Goal: Information Seeking & Learning: Learn about a topic

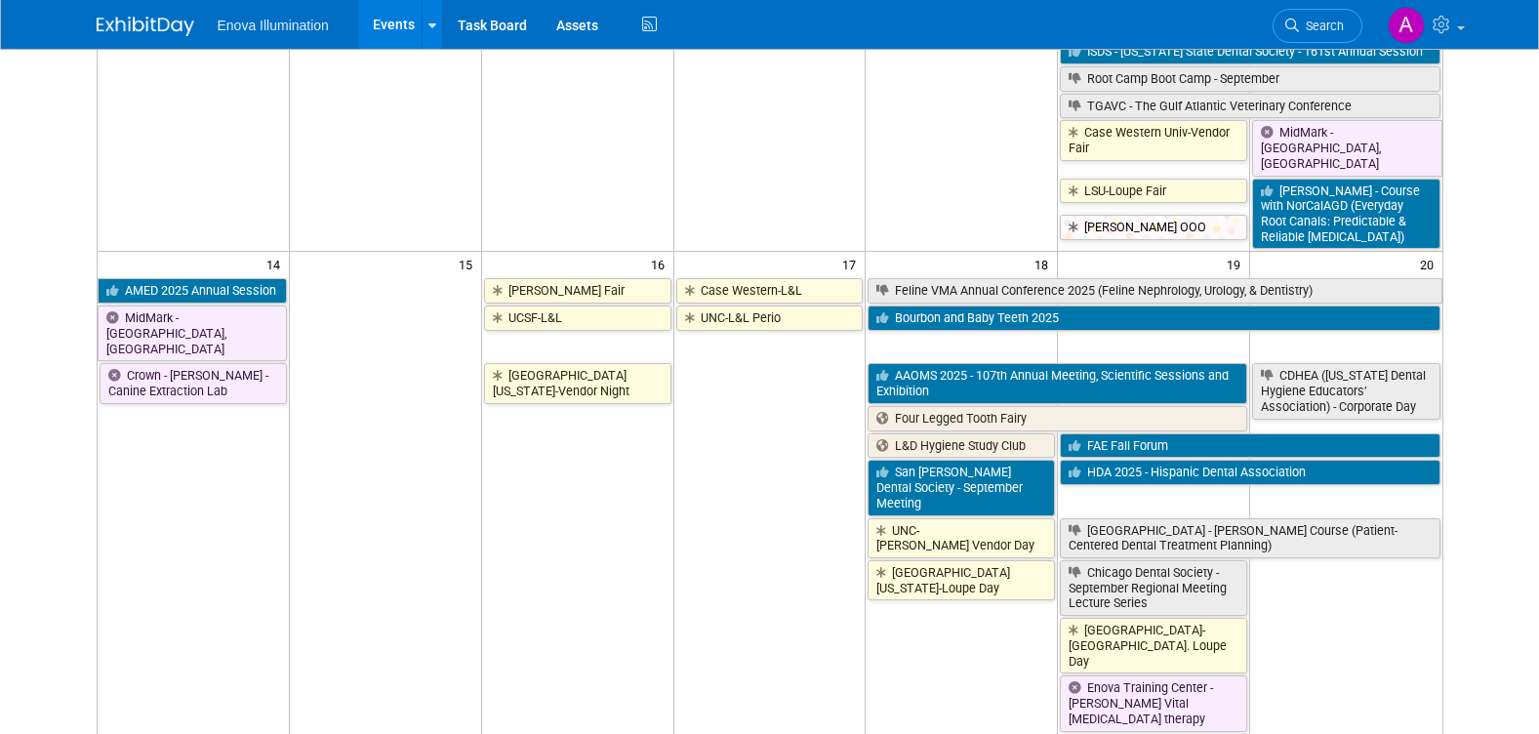
scroll to position [781, 0]
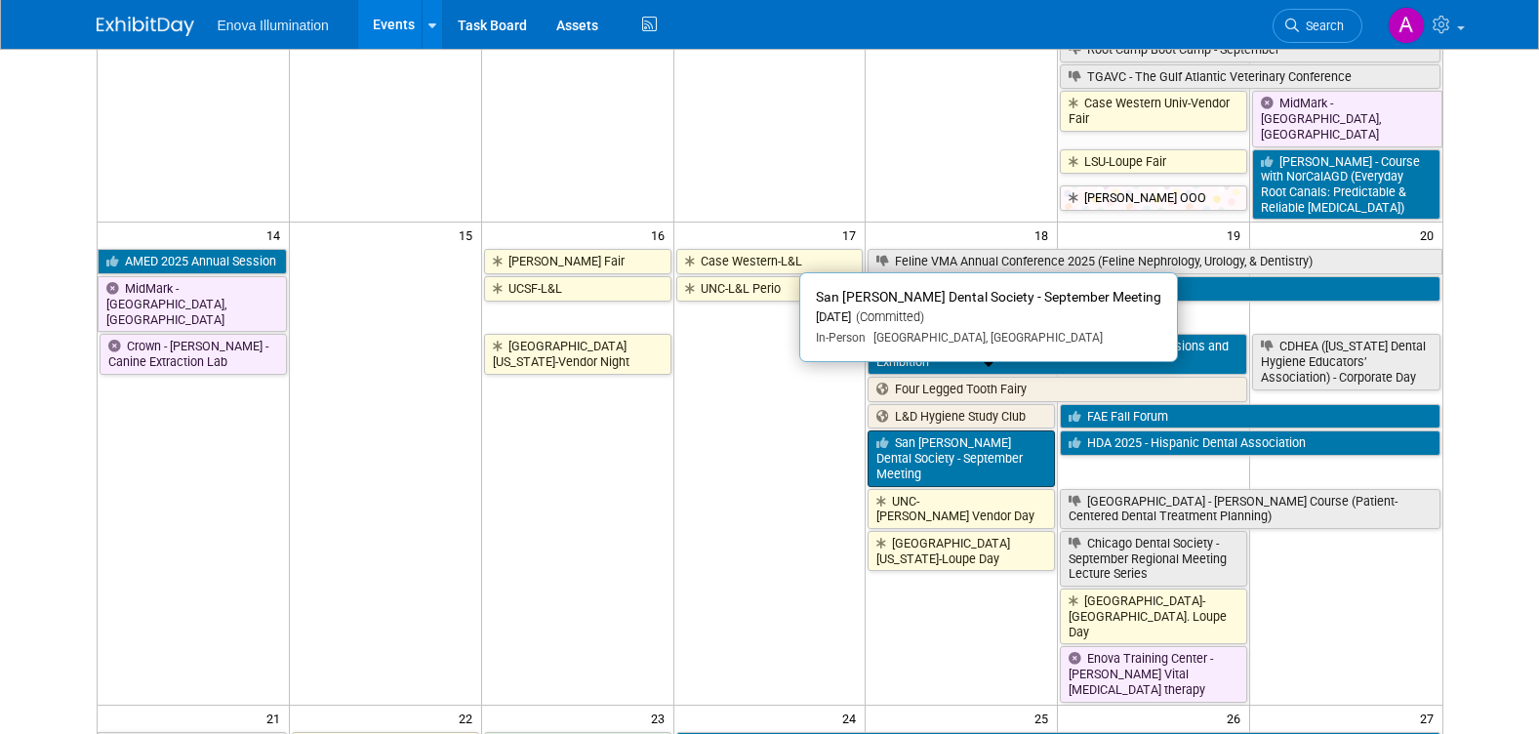
click at [931, 430] on link "San [PERSON_NAME] Dental Society - September Meeting" at bounding box center [960, 458] width 187 height 56
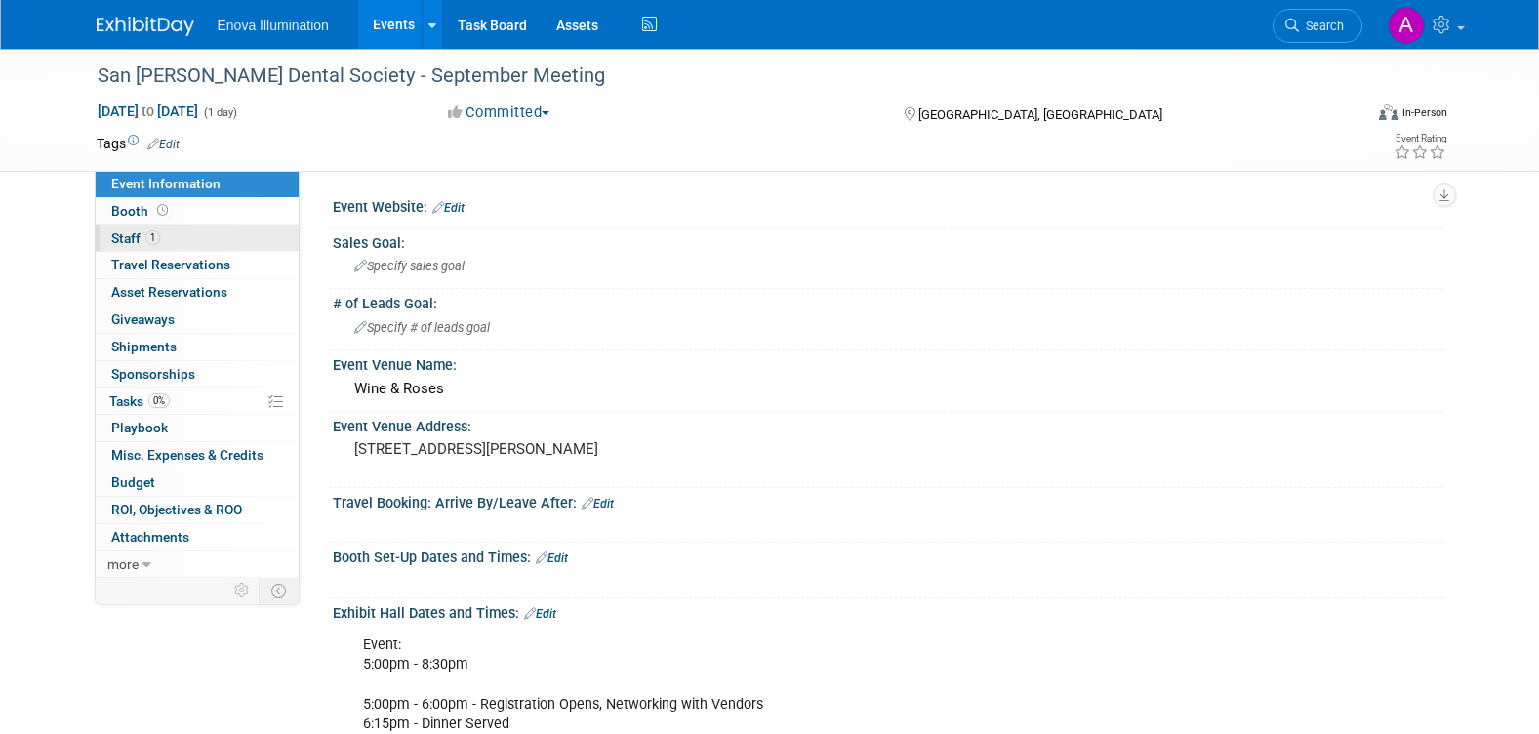
click at [146, 238] on span "1" at bounding box center [152, 237] width 15 height 15
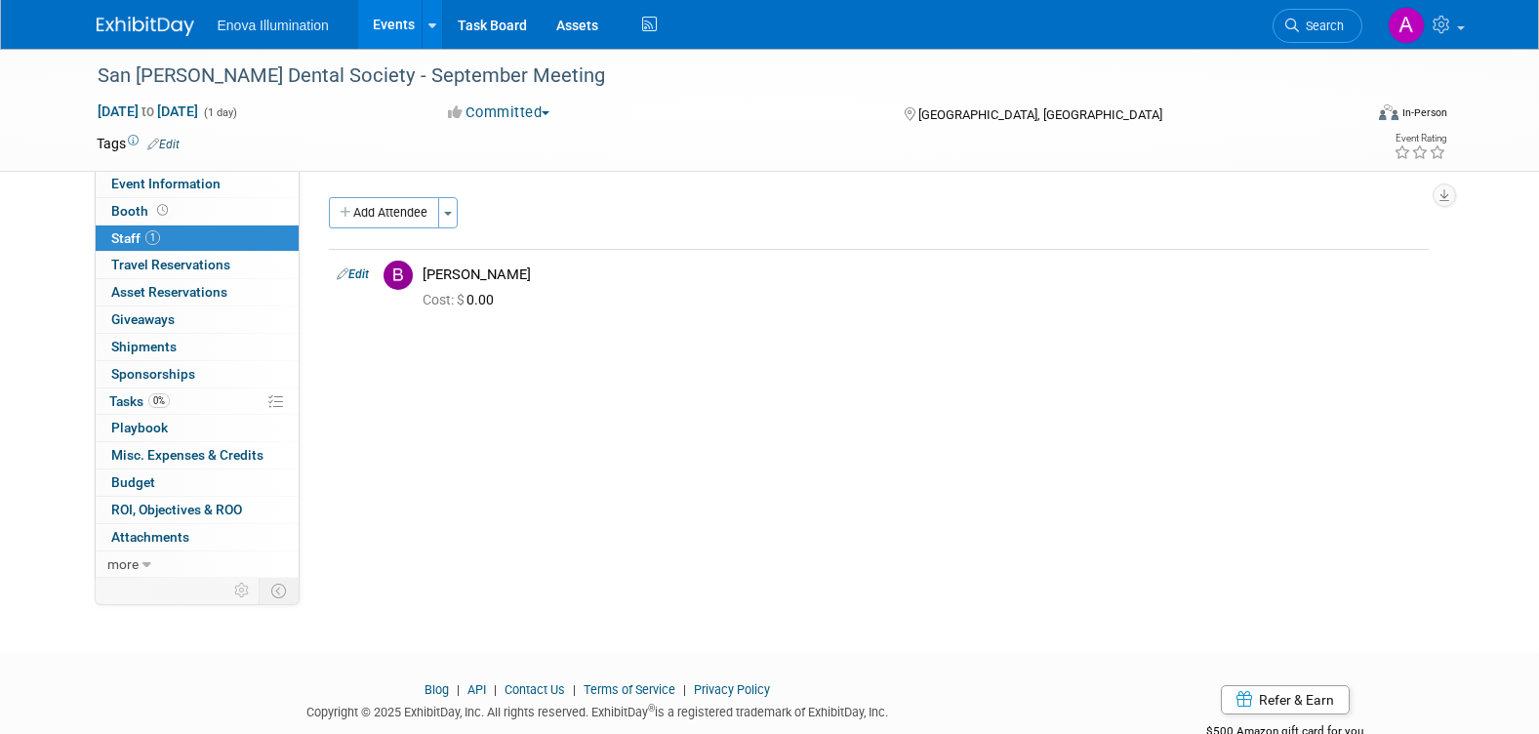
drag, startPoint x: 145, startPoint y: 29, endPoint x: 254, endPoint y: 58, distance: 111.9
click at [146, 29] on img at bounding box center [146, 27] width 98 height 20
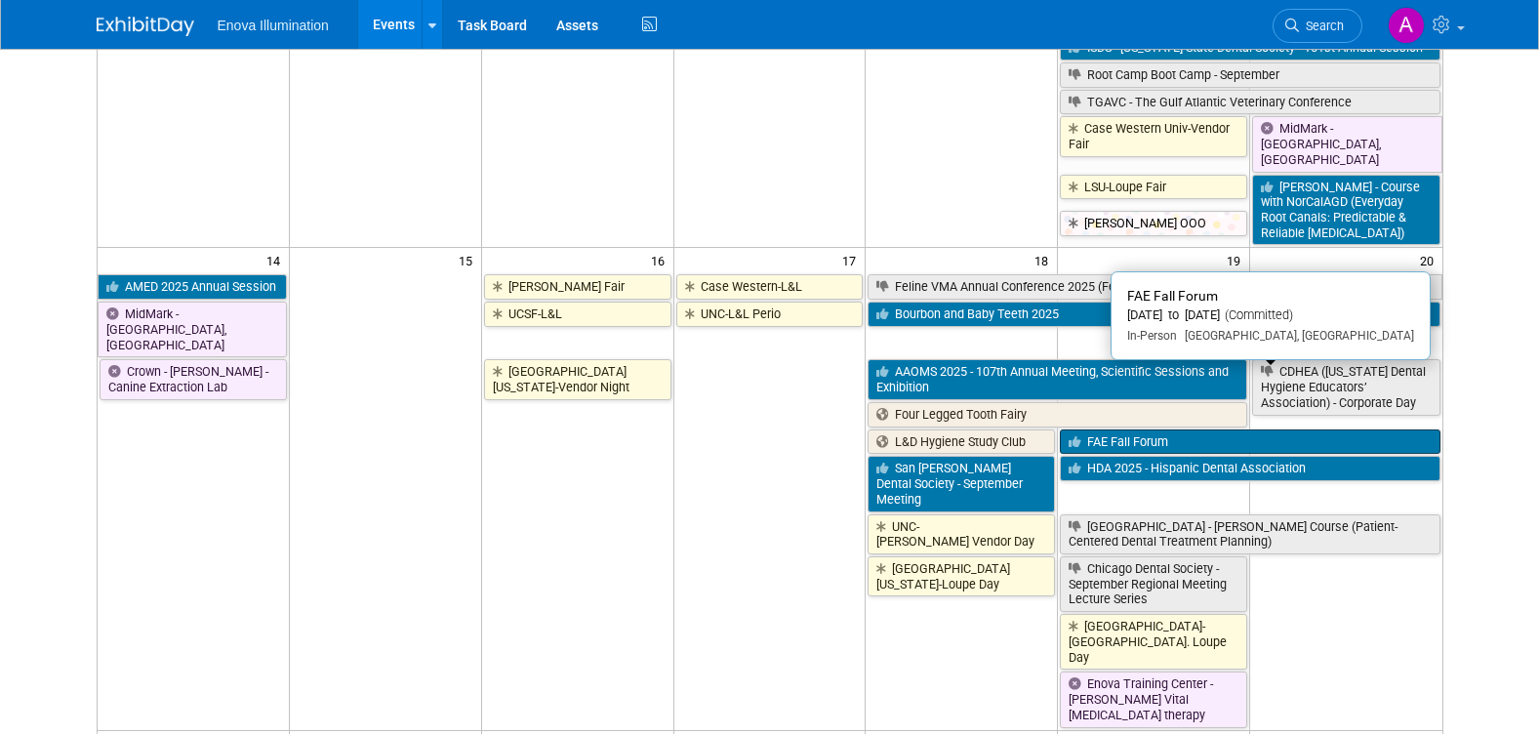
scroll to position [781, 0]
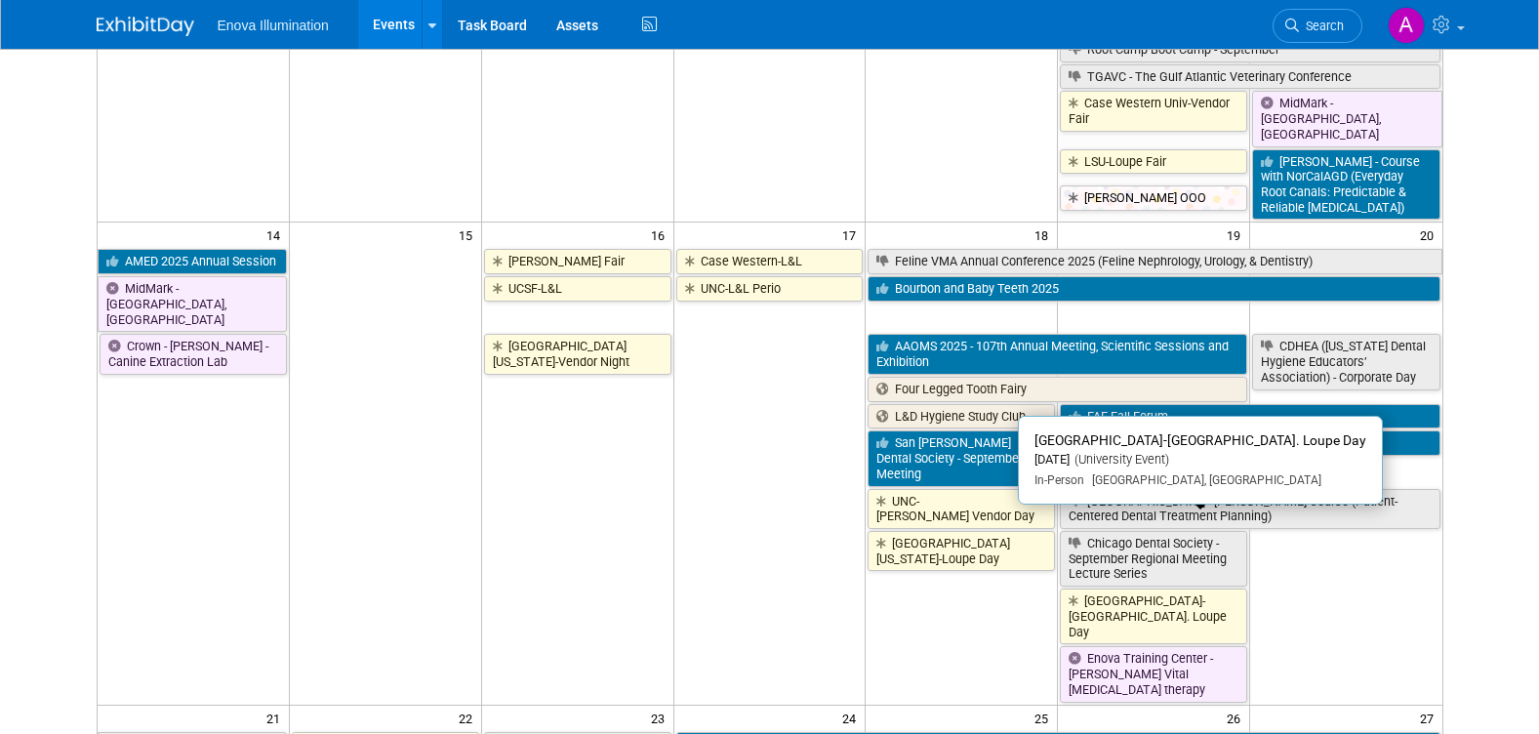
click at [1196, 588] on link "[GEOGRAPHIC_DATA]-[GEOGRAPHIC_DATA]. Loupe Day" at bounding box center [1153, 616] width 187 height 56
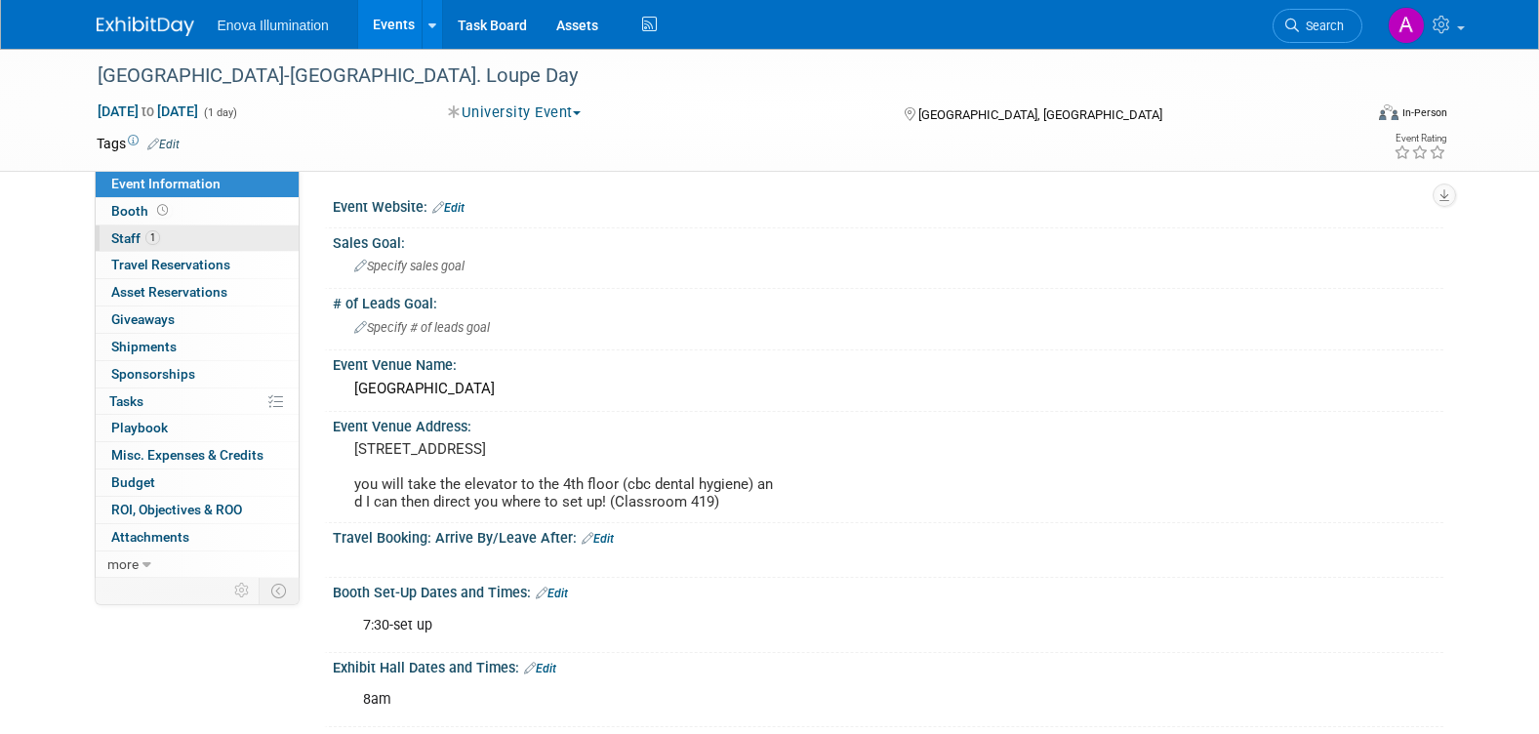
click at [195, 225] on link "1 Staff 1" at bounding box center [197, 238] width 203 height 26
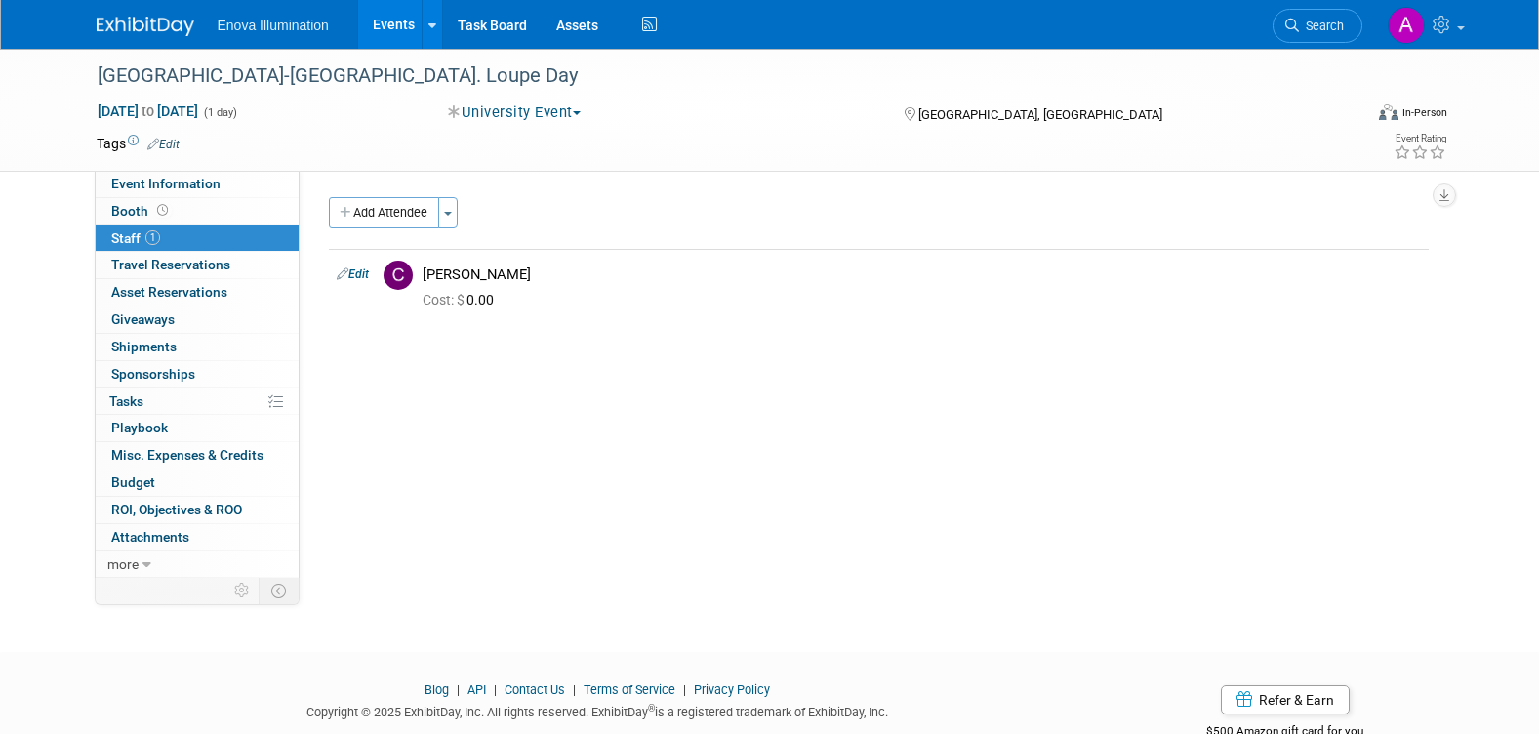
click at [130, 21] on img at bounding box center [146, 27] width 98 height 20
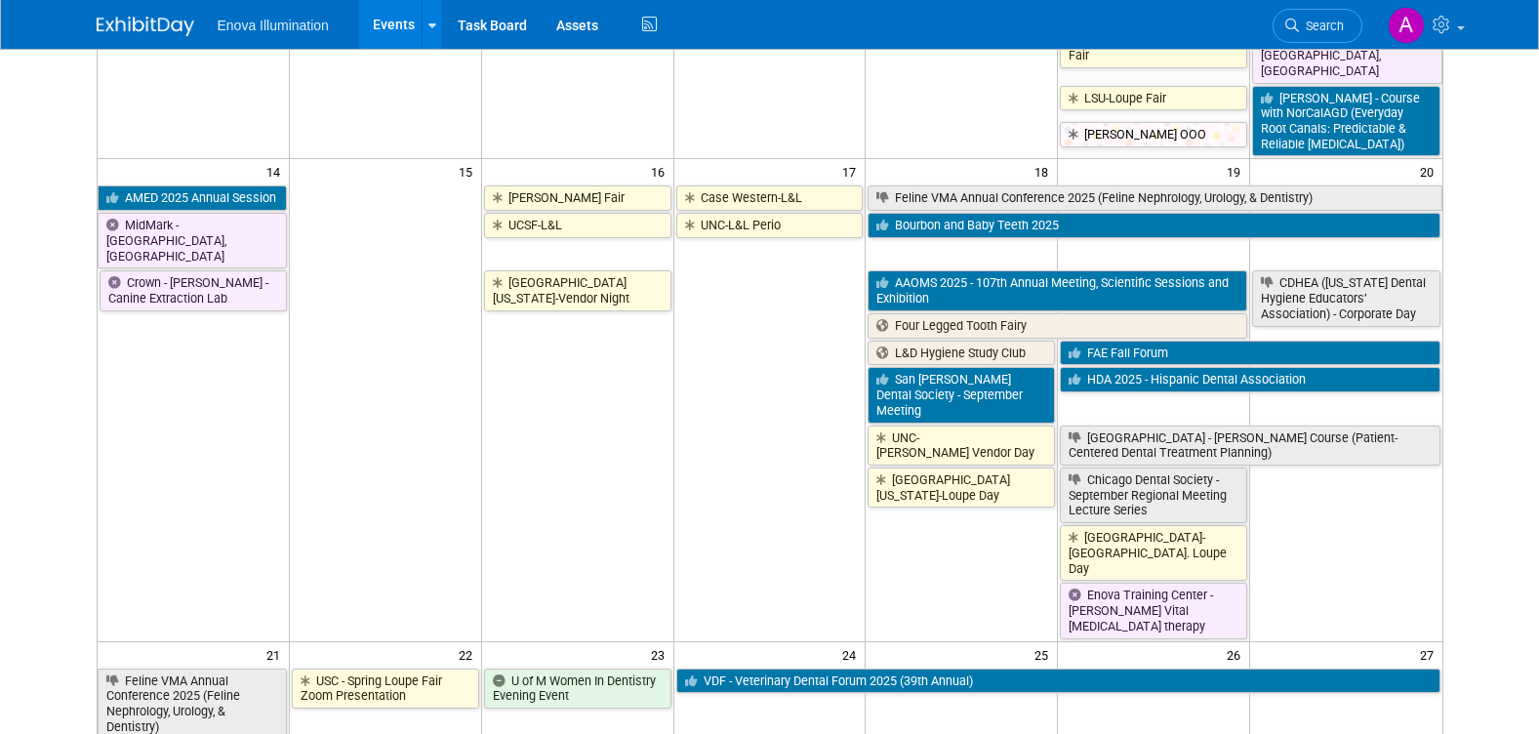
scroll to position [878, 0]
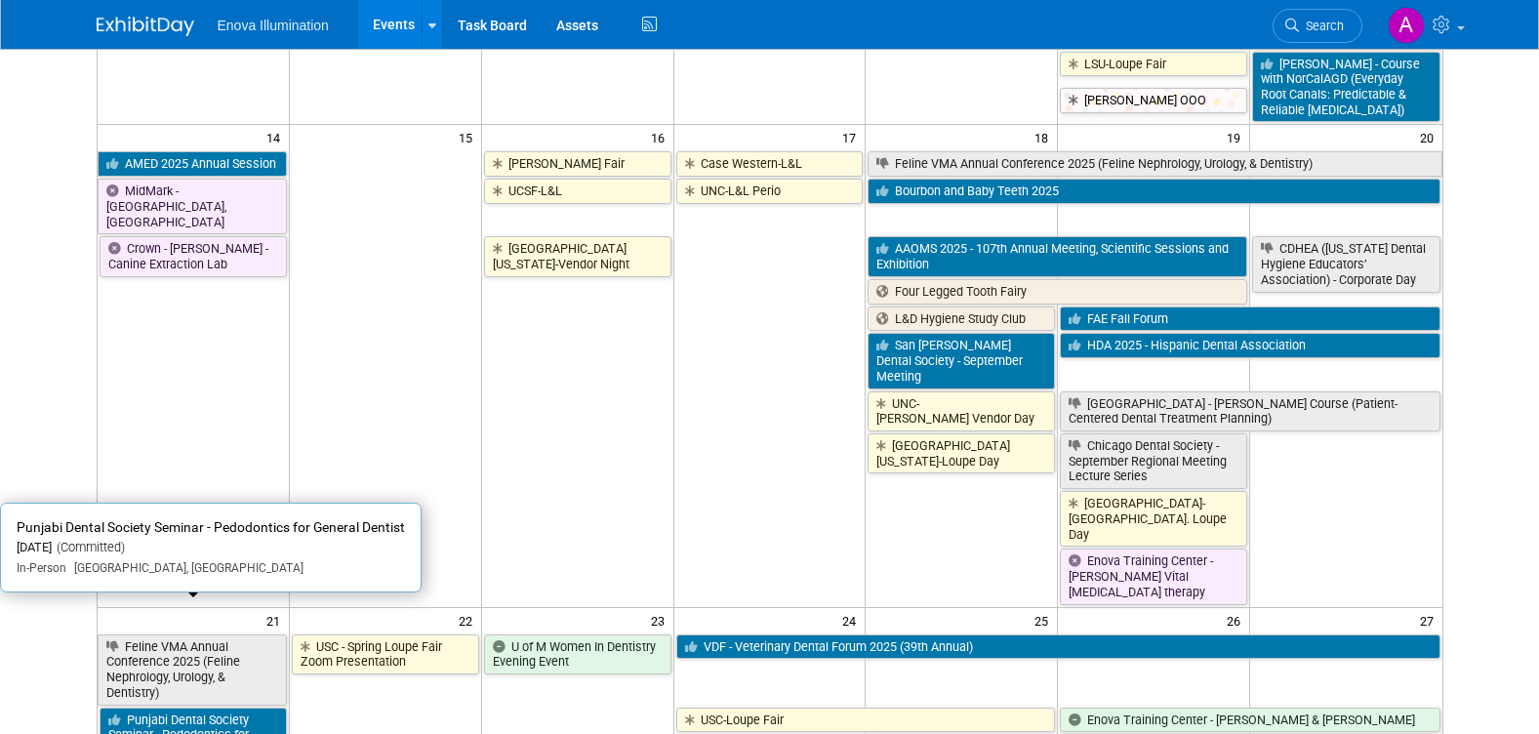
click at [172, 707] on link "Punjabi Dental Society Seminar - Pedodontics for General Dentist" at bounding box center [193, 735] width 187 height 56
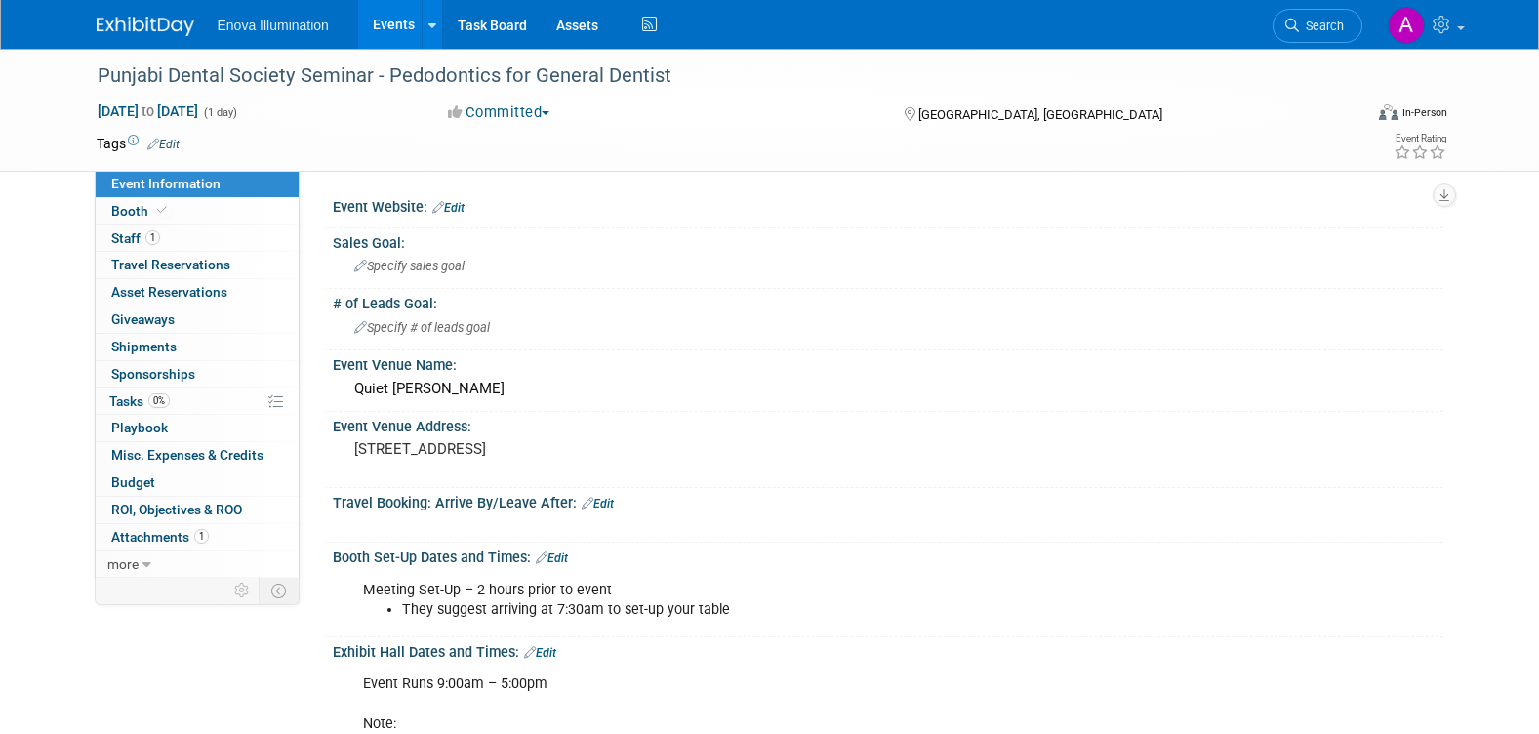
click at [188, 236] on link "1 Staff 1" at bounding box center [197, 238] width 203 height 26
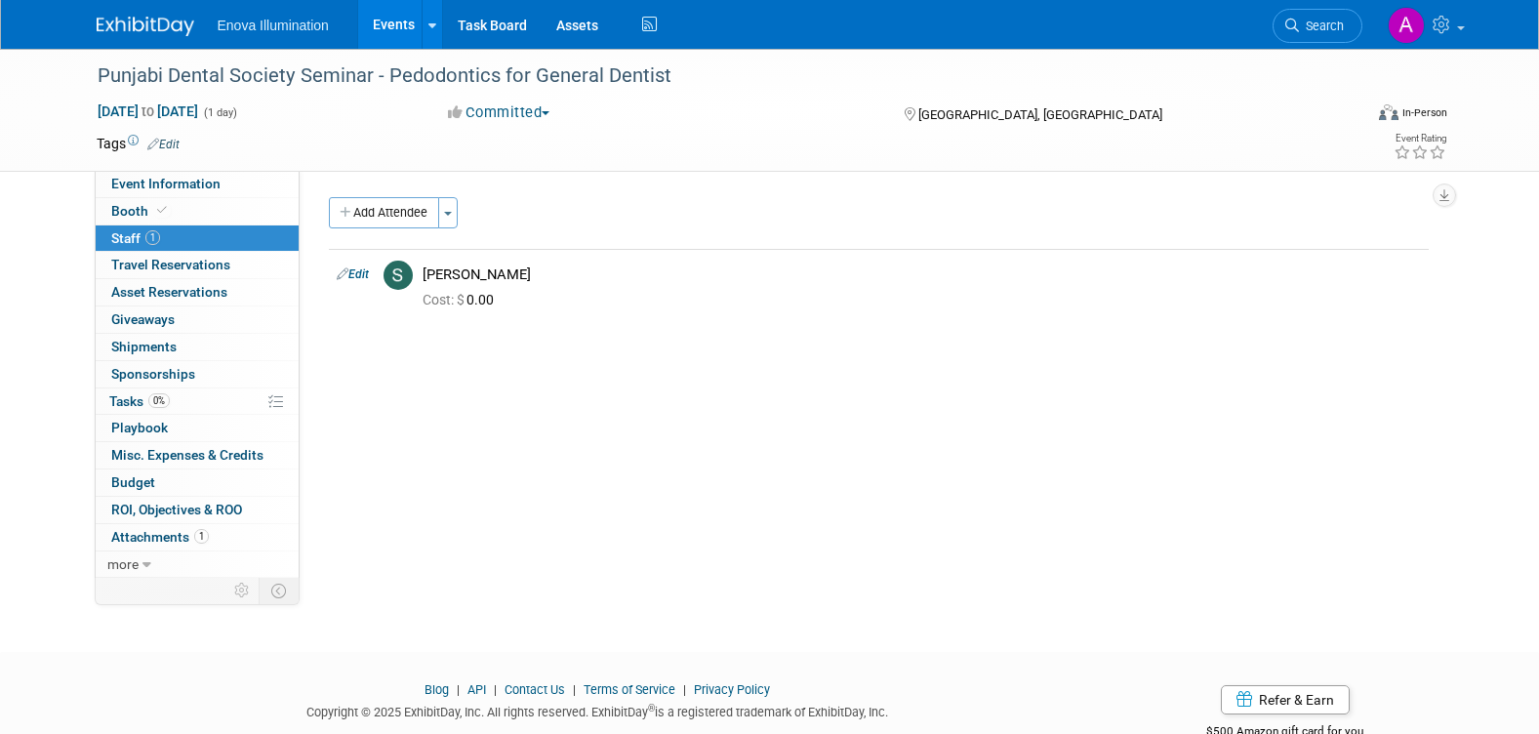
click at [131, 21] on img at bounding box center [146, 27] width 98 height 20
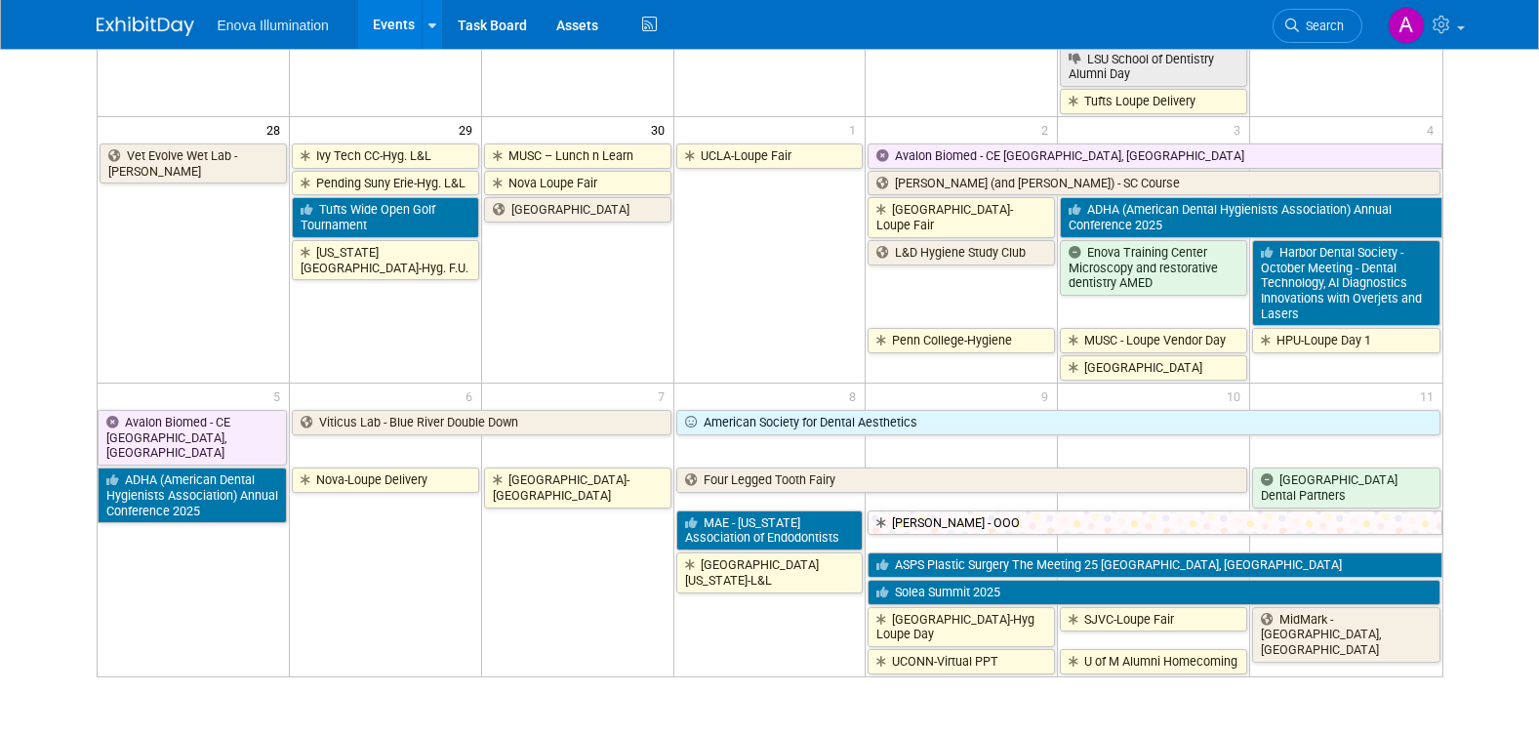
scroll to position [1756, 0]
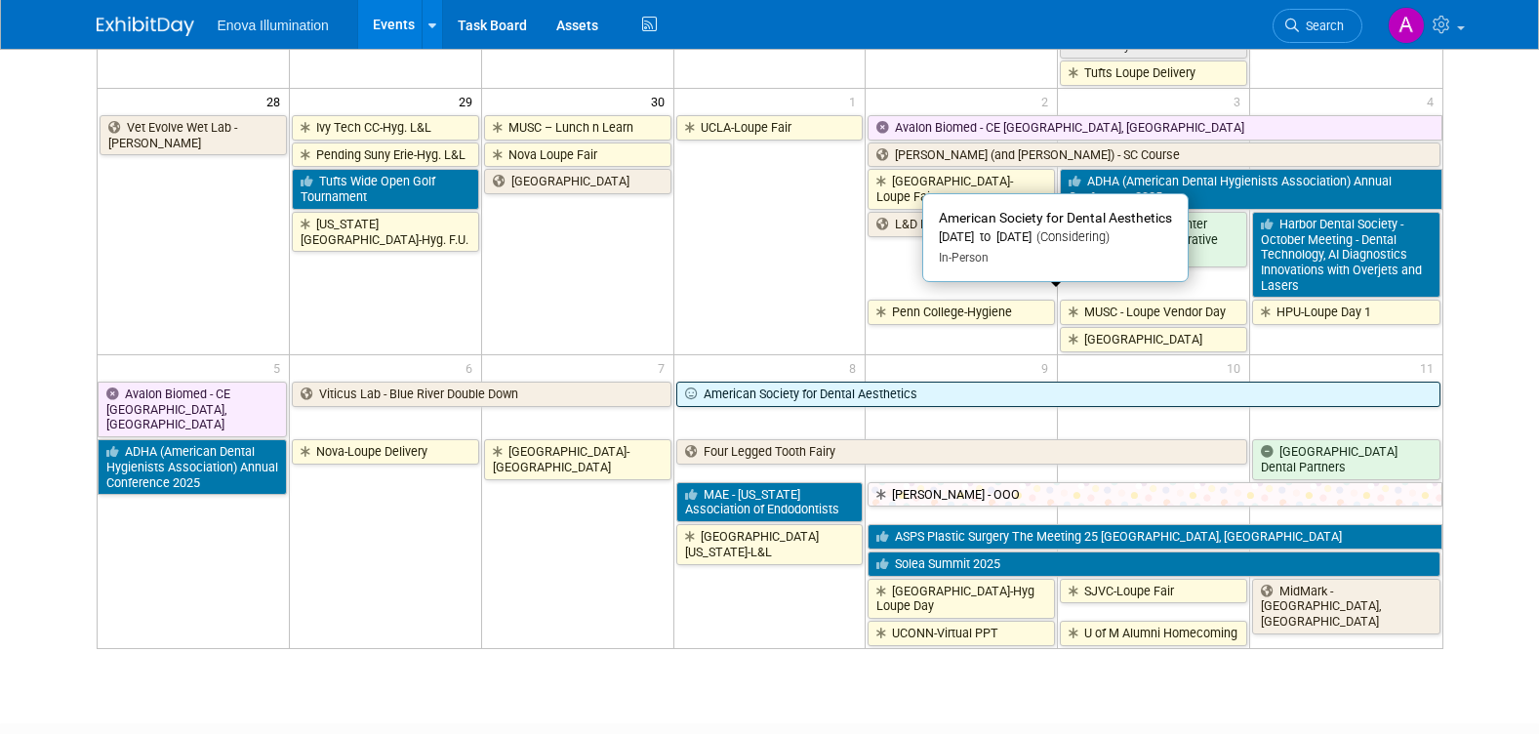
click at [959, 382] on link "American Society for Dental Aesthetics" at bounding box center [1058, 394] width 764 height 25
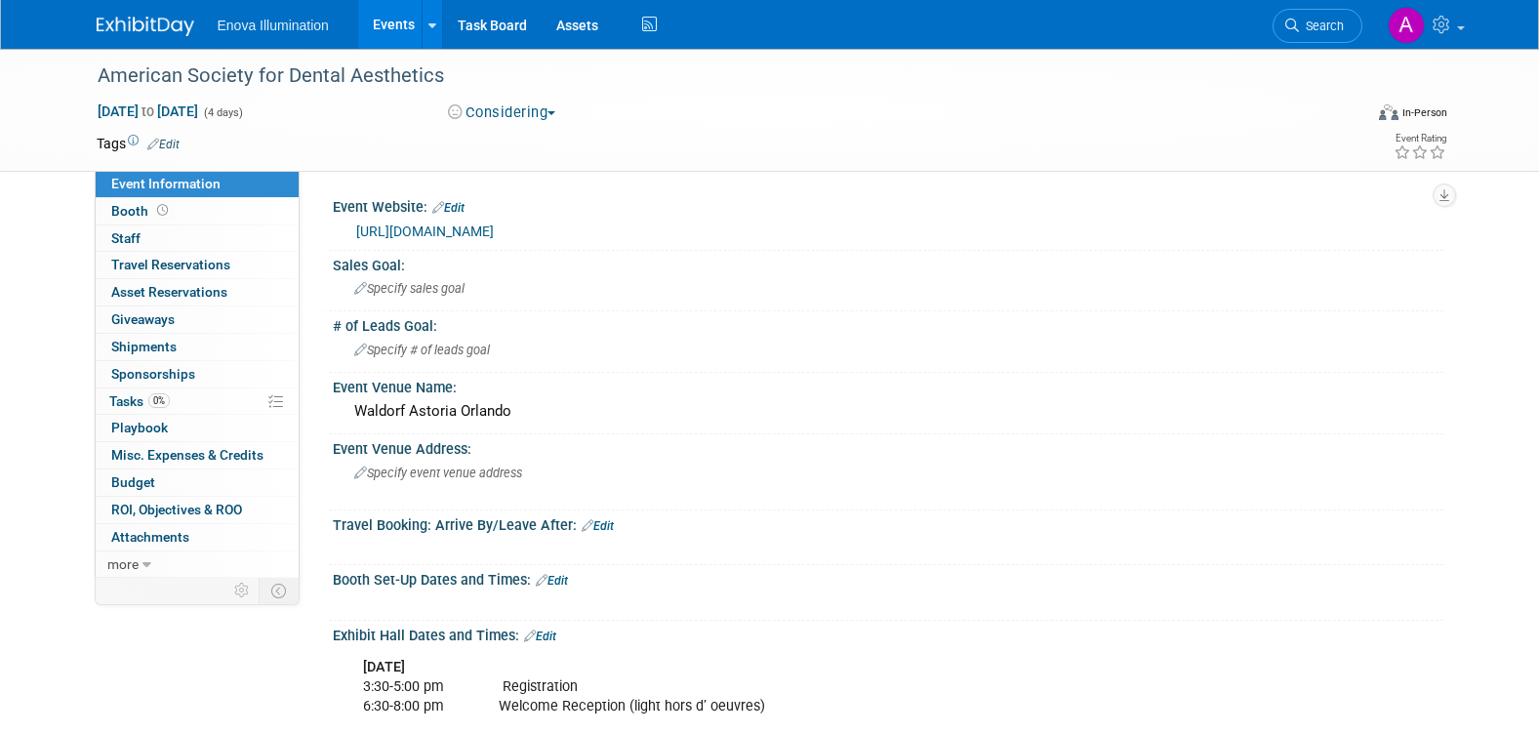
click at [530, 114] on button "Considering" at bounding box center [502, 112] width 122 height 20
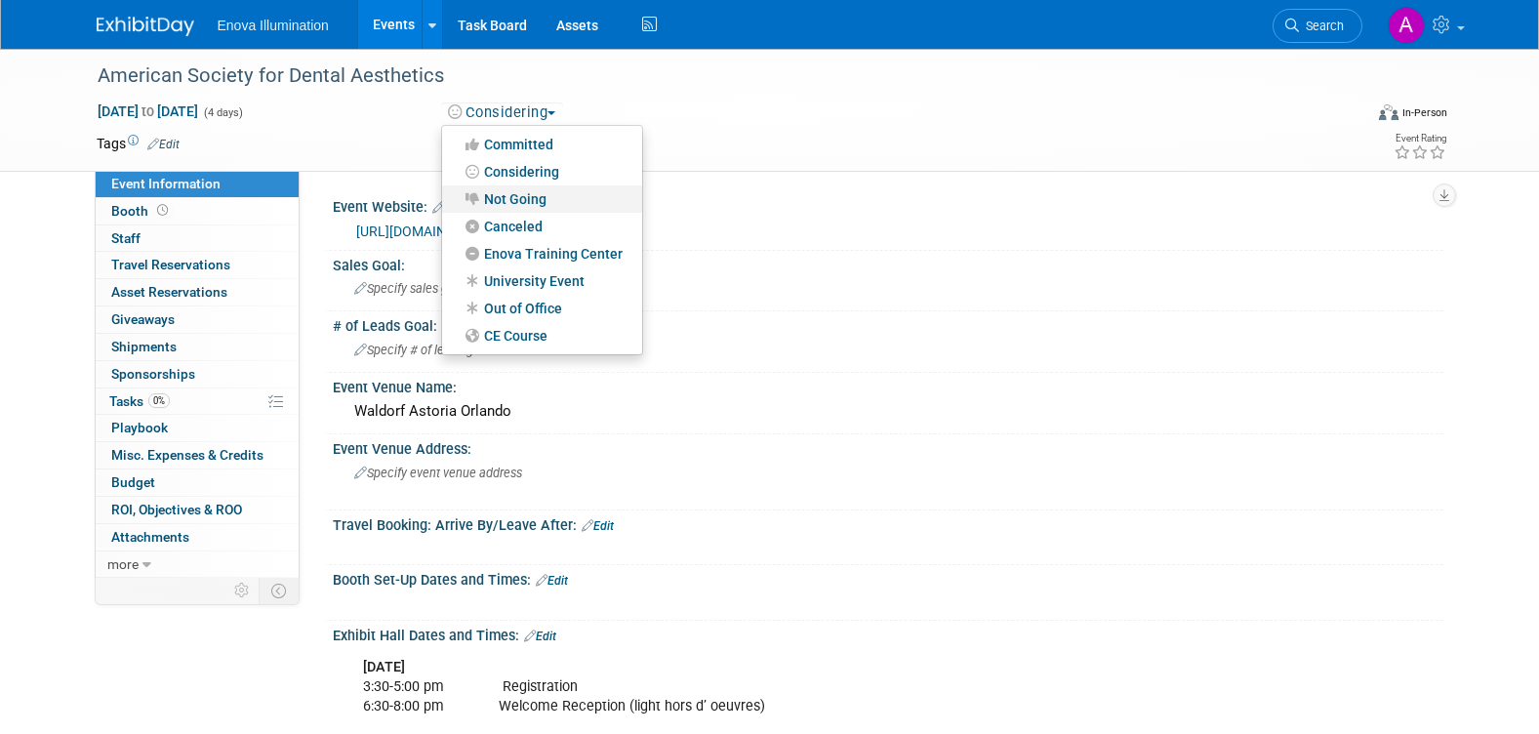
click at [529, 196] on link "Not Going" at bounding box center [542, 198] width 200 height 27
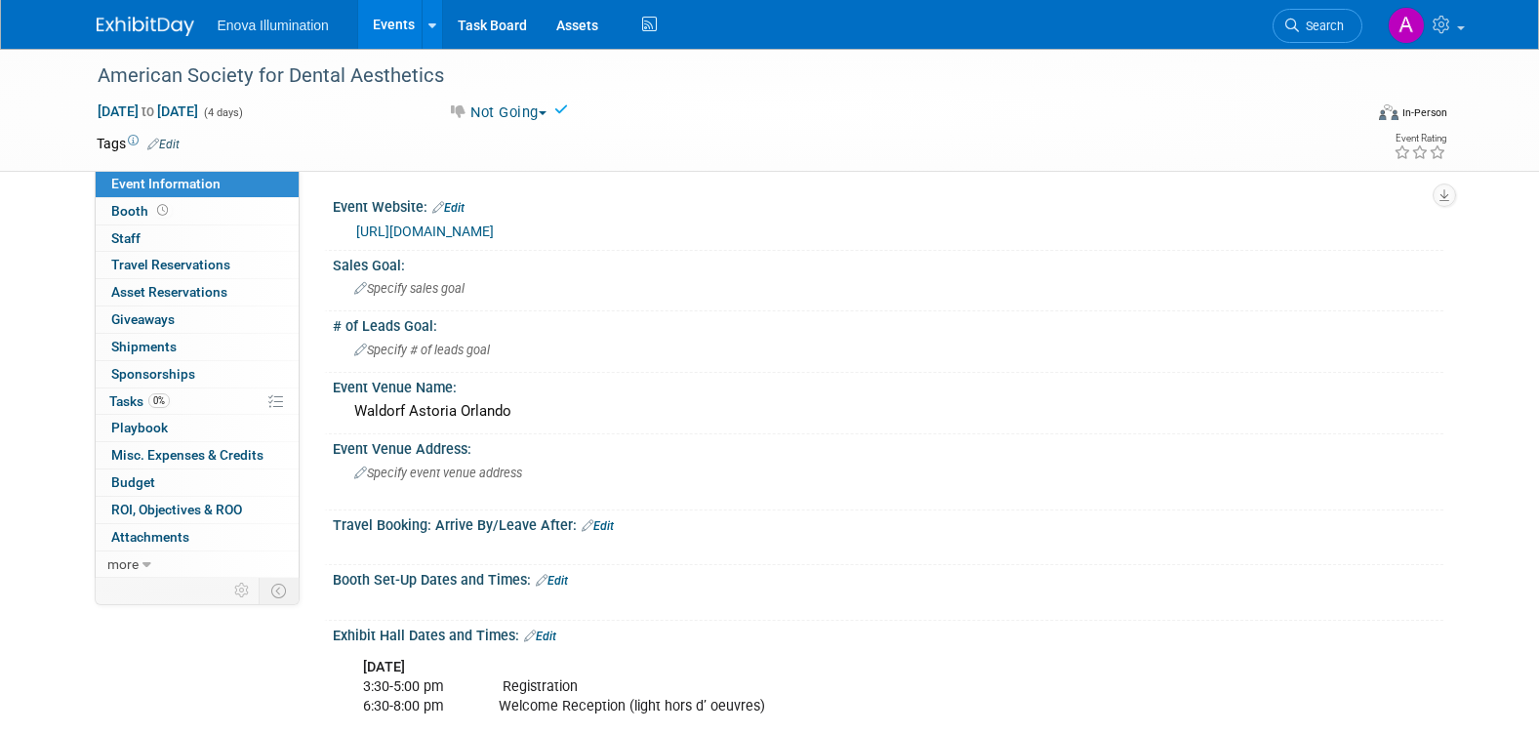
click at [131, 28] on img at bounding box center [146, 27] width 98 height 20
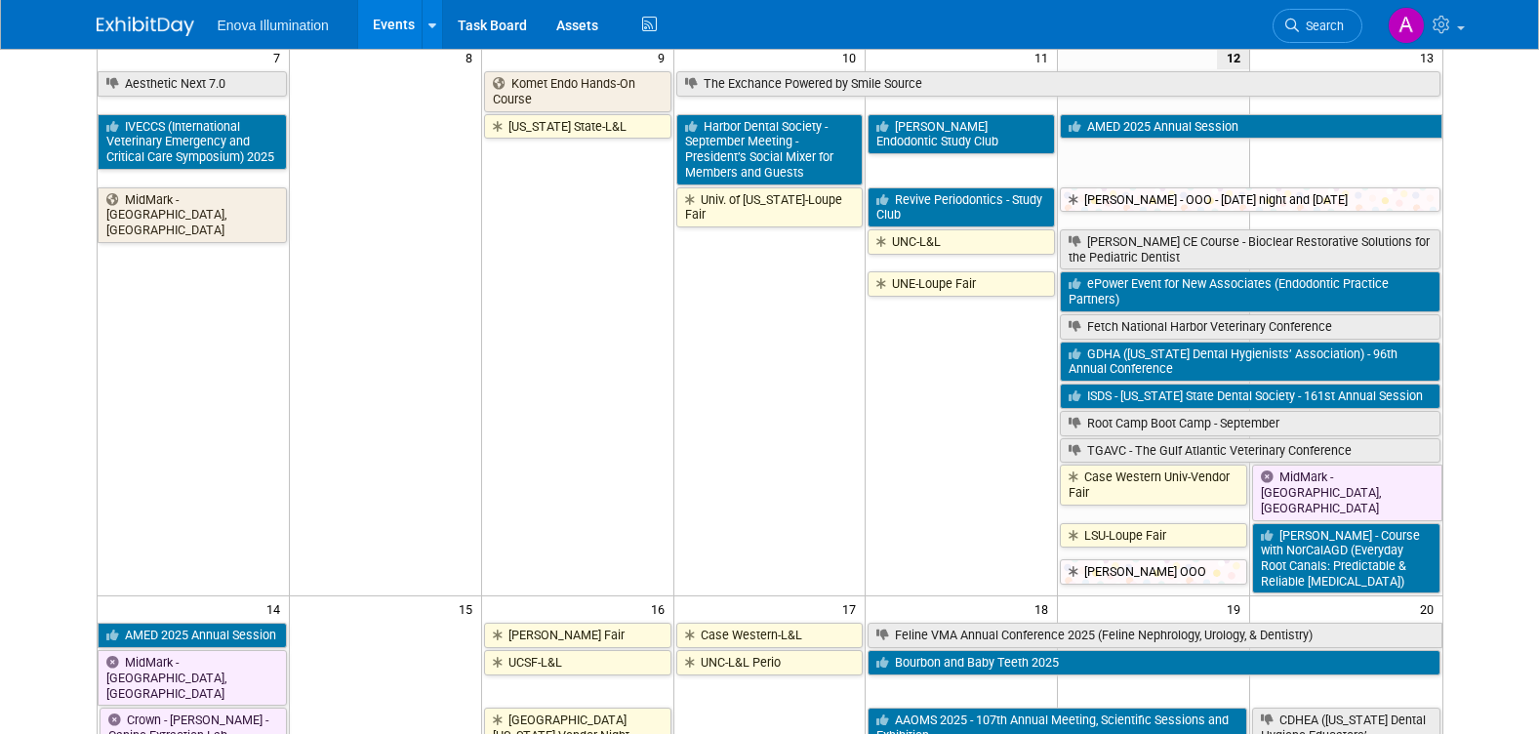
scroll to position [390, 0]
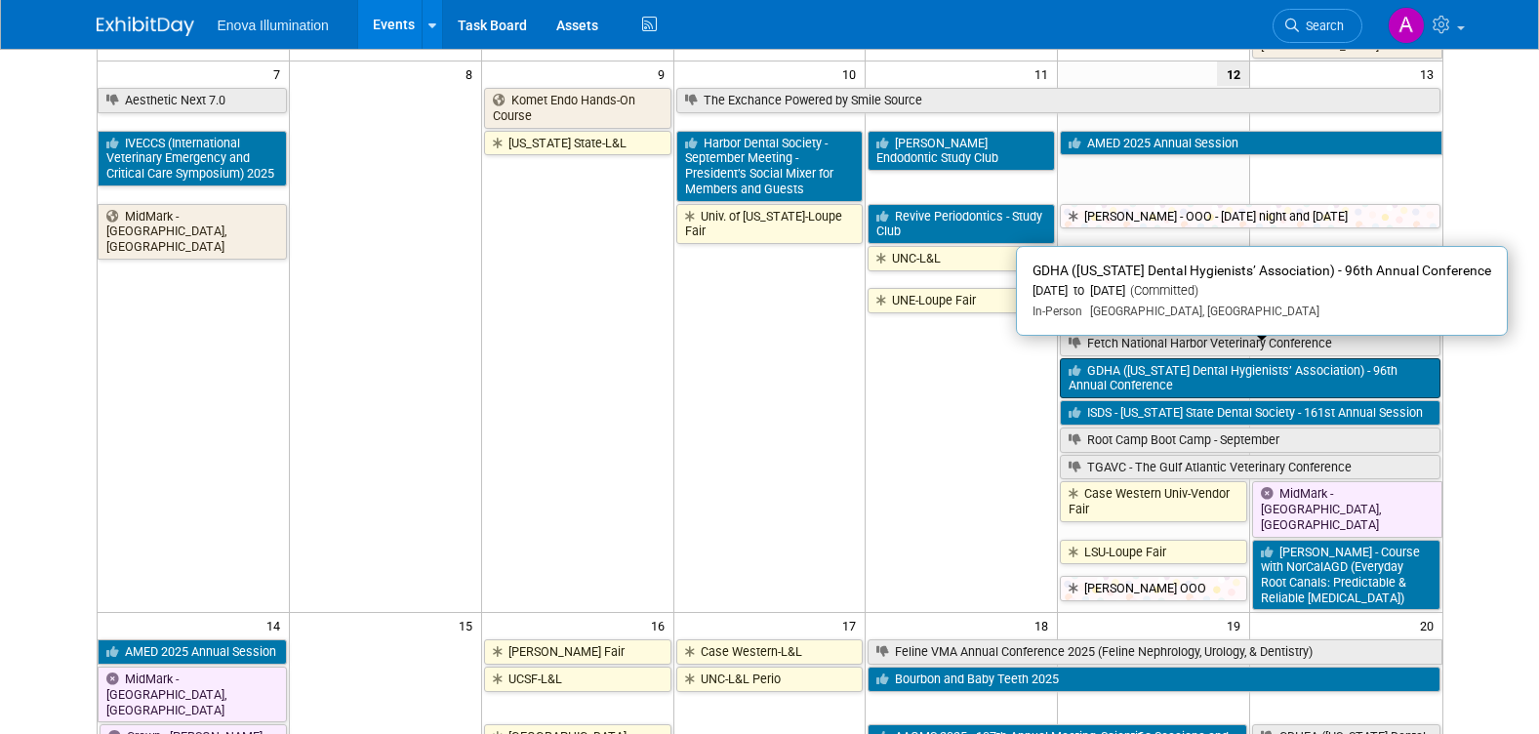
click at [1185, 358] on link "GDHA ([US_STATE] Dental Hygienists’ Association) - 96th Annual Conference" at bounding box center [1250, 378] width 380 height 40
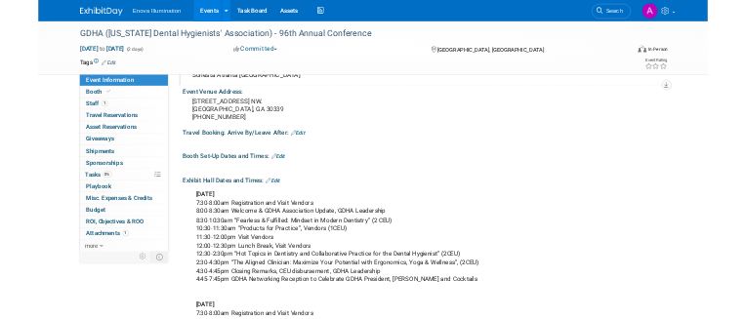
scroll to position [293, 0]
